Goal: Use online tool/utility

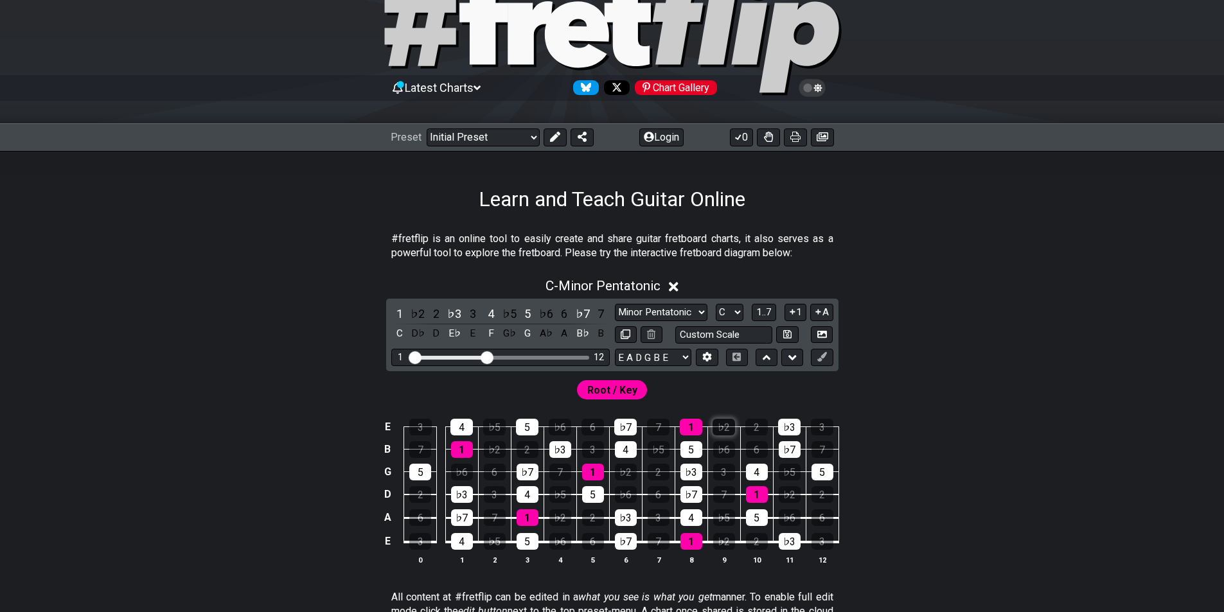
scroll to position [193, 0]
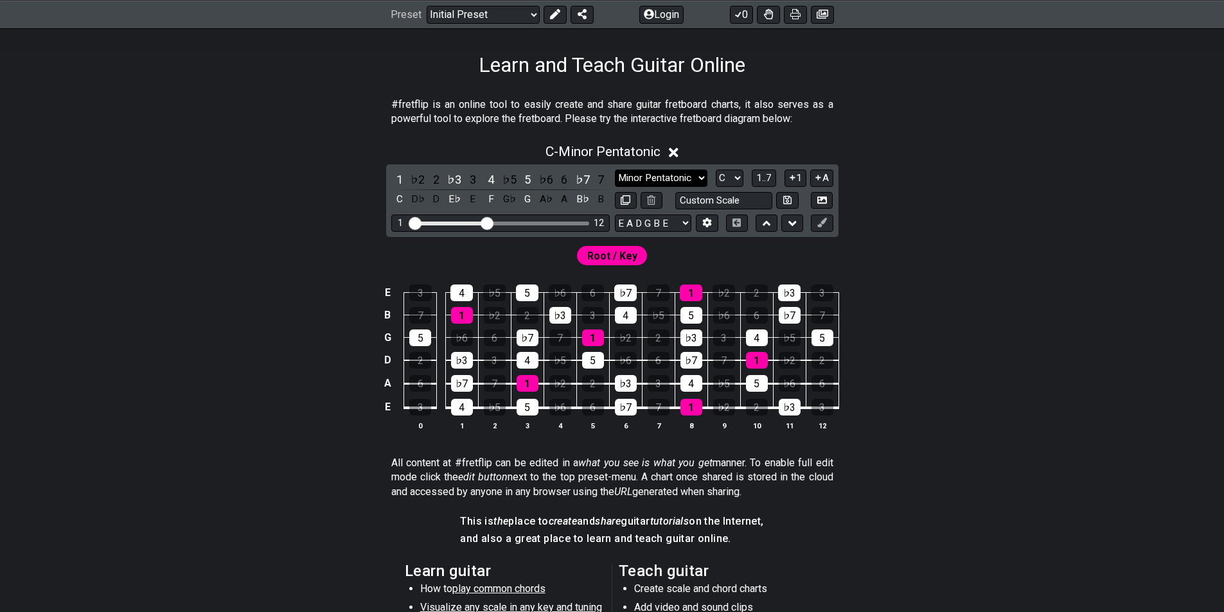
click at [688, 178] on select "Minor Pentatonic Click to edit Minor Pentatonic Major Pentatonic Minor Blues Ma…" at bounding box center [661, 178] width 93 height 17
select select "Major / [PERSON_NAME]"
click at [615, 170] on select "Minor Pentatonic Click to edit Minor Pentatonic Major Pentatonic Minor Blues Ma…" at bounding box center [661, 178] width 93 height 17
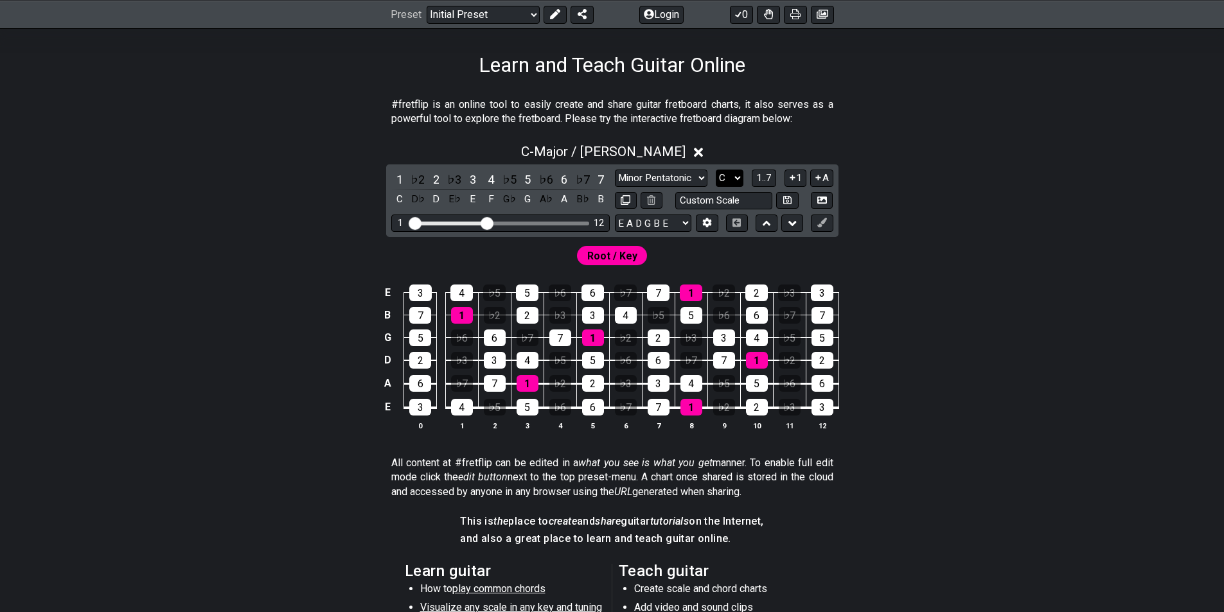
click at [735, 172] on select "A♭ A A♯ B♭ B C C♯ D♭ D D♯ E♭ E F F♯ G♭ G G♯" at bounding box center [730, 178] width 28 height 17
select select "E"
click at [716, 170] on select "A♭ A A♯ B♭ B C C♯ D♭ D D♯ E♭ E F F♯ G♭ G G♯" at bounding box center [730, 178] width 28 height 17
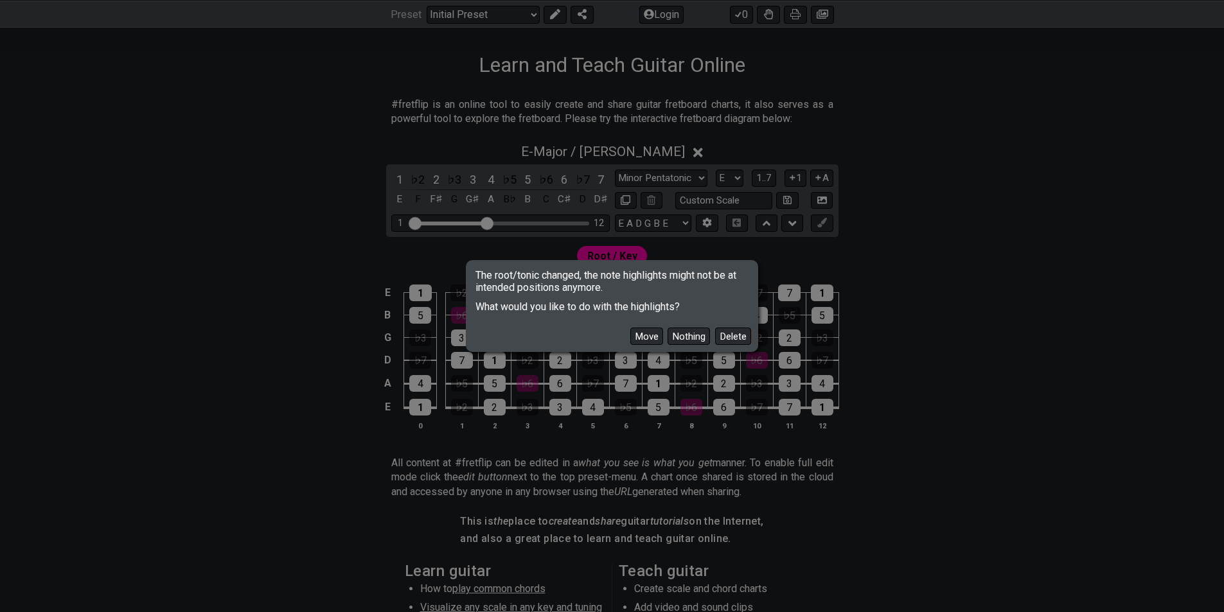
click at [648, 339] on button "Move" at bounding box center [646, 336] width 33 height 17
